Goal: Task Accomplishment & Management: Manage account settings

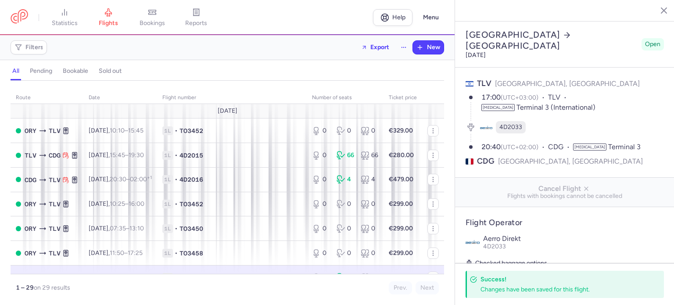
select select "hours"
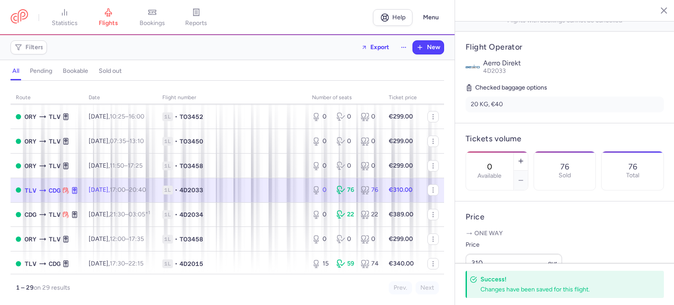
scroll to position [88, 0]
click at [528, 151] on button "button" at bounding box center [521, 160] width 14 height 19
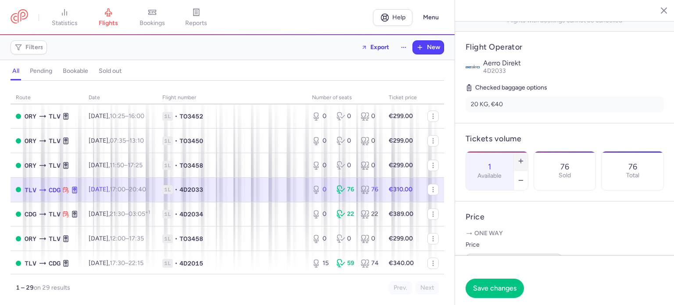
click at [525, 158] on icon "button" at bounding box center [521, 161] width 7 height 7
type input "2"
click at [490, 284] on span "Save changes" at bounding box center [494, 288] width 43 height 8
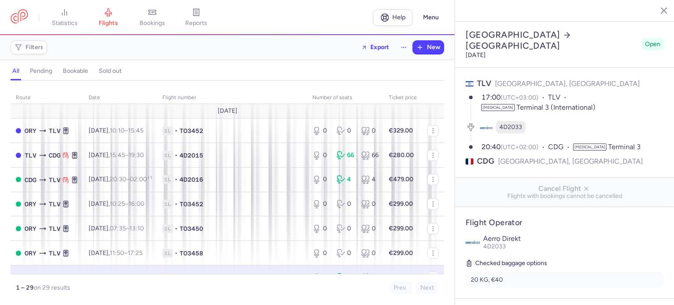
select select "hours"
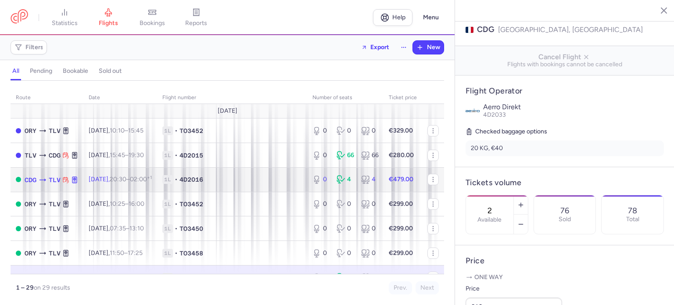
click at [283, 180] on span "1L • 4D2016" at bounding box center [232, 179] width 140 height 9
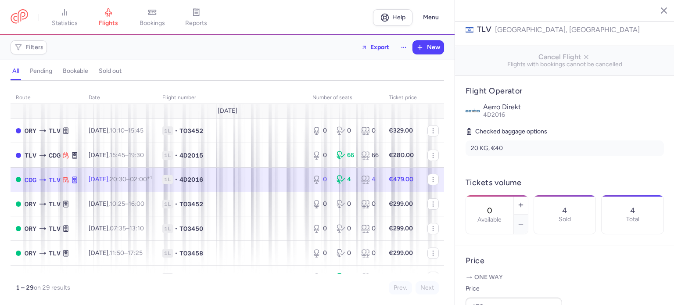
click at [253, 181] on span "1L • 4D2016" at bounding box center [232, 179] width 140 height 9
click at [525, 202] on icon "button" at bounding box center [521, 205] width 7 height 7
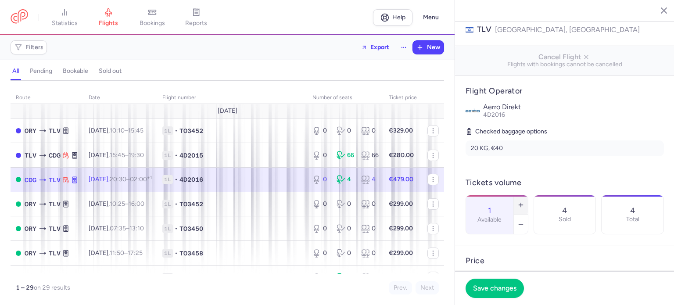
click at [525, 202] on icon "button" at bounding box center [521, 205] width 7 height 7
type input "2"
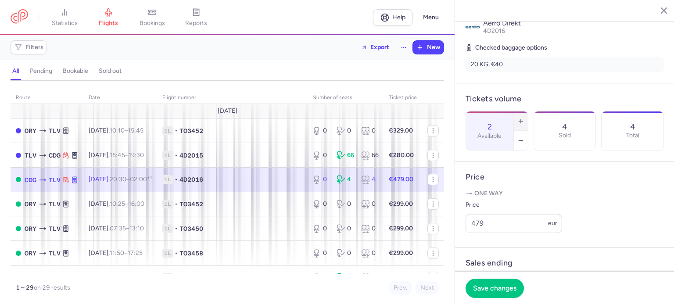
scroll to position [220, 0]
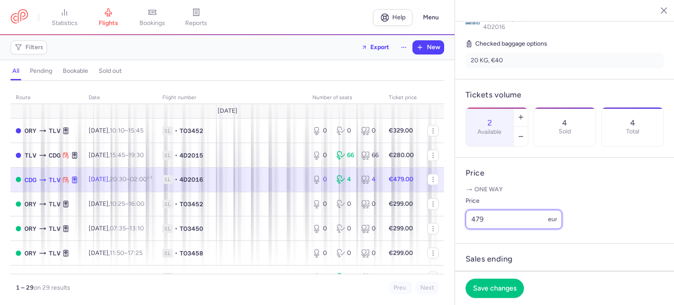
drag, startPoint x: 484, startPoint y: 235, endPoint x: 455, endPoint y: 236, distance: 29.0
click at [455, 236] on div "Paris Tel Aviv Monday, August 11, 2025 Open CDG Paris, France 20:30 (UTC+02:00)…" at bounding box center [565, 152] width 220 height 305
type input "539"
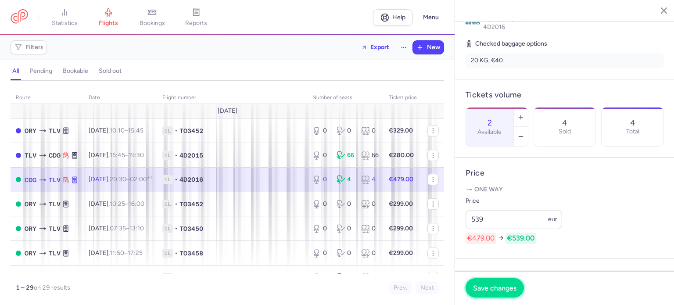
click at [484, 286] on span "Save changes" at bounding box center [494, 288] width 43 height 8
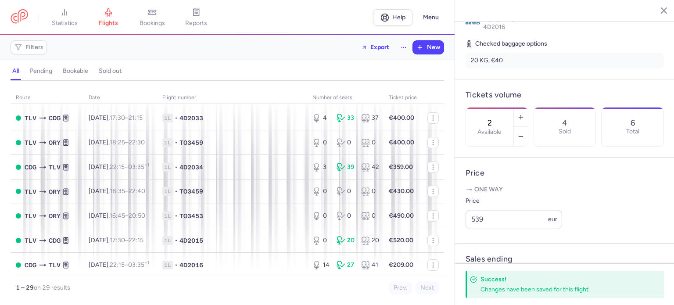
scroll to position [307, 0]
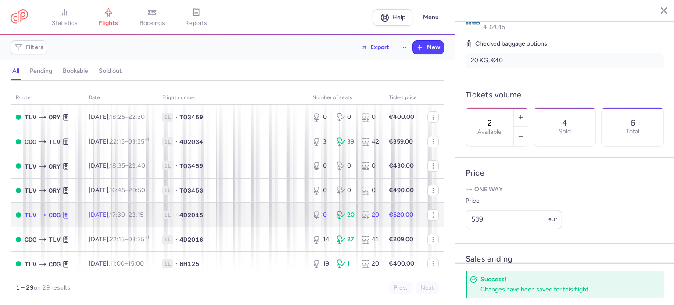
click at [270, 217] on td "1L • 4D2015" at bounding box center [232, 215] width 150 height 25
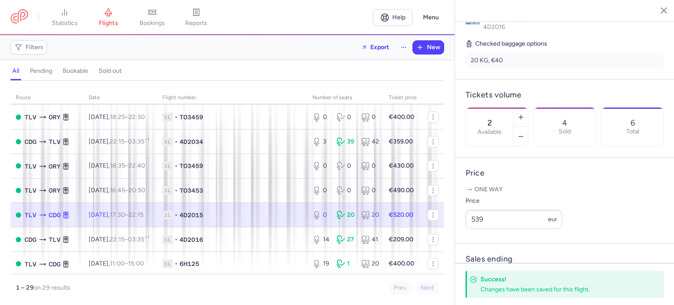
click at [271, 220] on span "1L • 4D2015" at bounding box center [232, 215] width 140 height 9
click at [273, 220] on span "1L • 4D2015" at bounding box center [232, 215] width 140 height 9
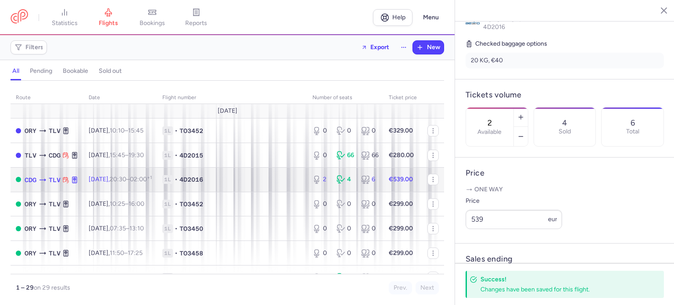
click at [276, 179] on span "1L • 4D2016" at bounding box center [232, 179] width 140 height 9
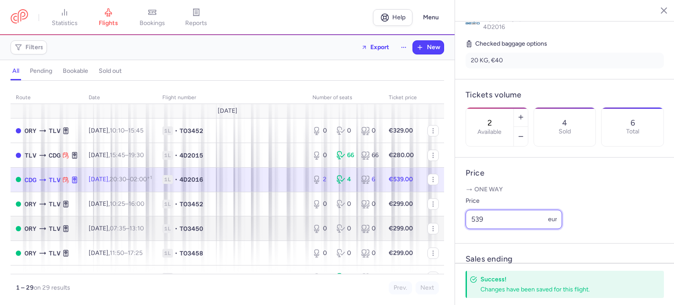
drag, startPoint x: 487, startPoint y: 234, endPoint x: 429, endPoint y: 238, distance: 58.1
click at [432, 241] on div "statistics flights bookings reports Help Menu Filters Export New all pending bo…" at bounding box center [337, 152] width 674 height 305
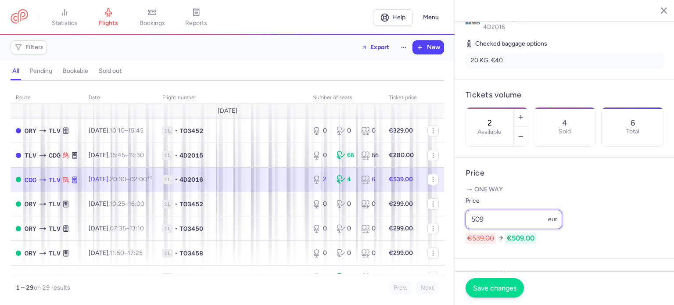
type input "509"
click at [497, 288] on span "Save changes" at bounding box center [494, 288] width 43 height 8
